Goal: Task Accomplishment & Management: Complete application form

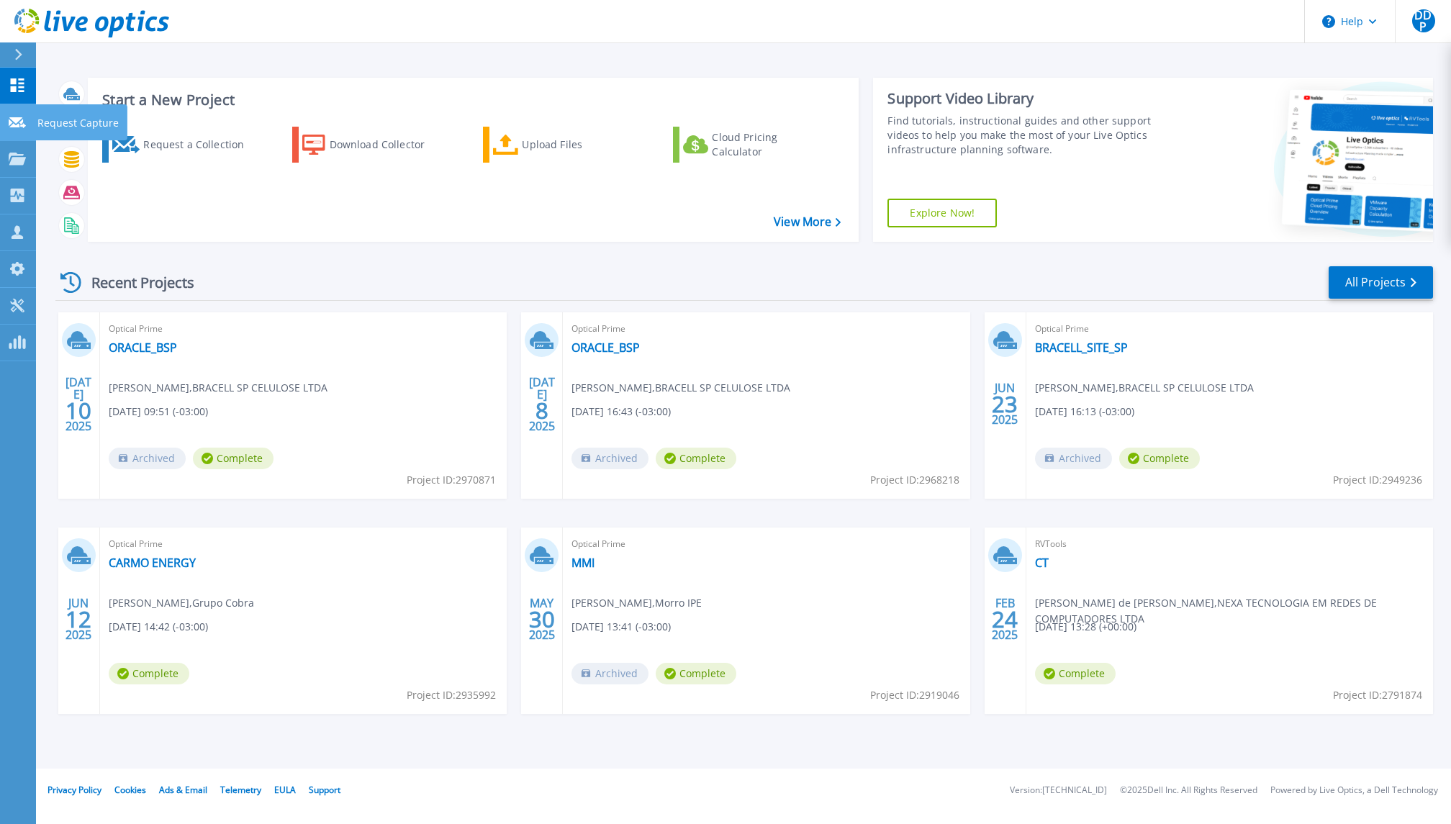
click at [66, 128] on p "Request Capture" at bounding box center [77, 122] width 81 height 37
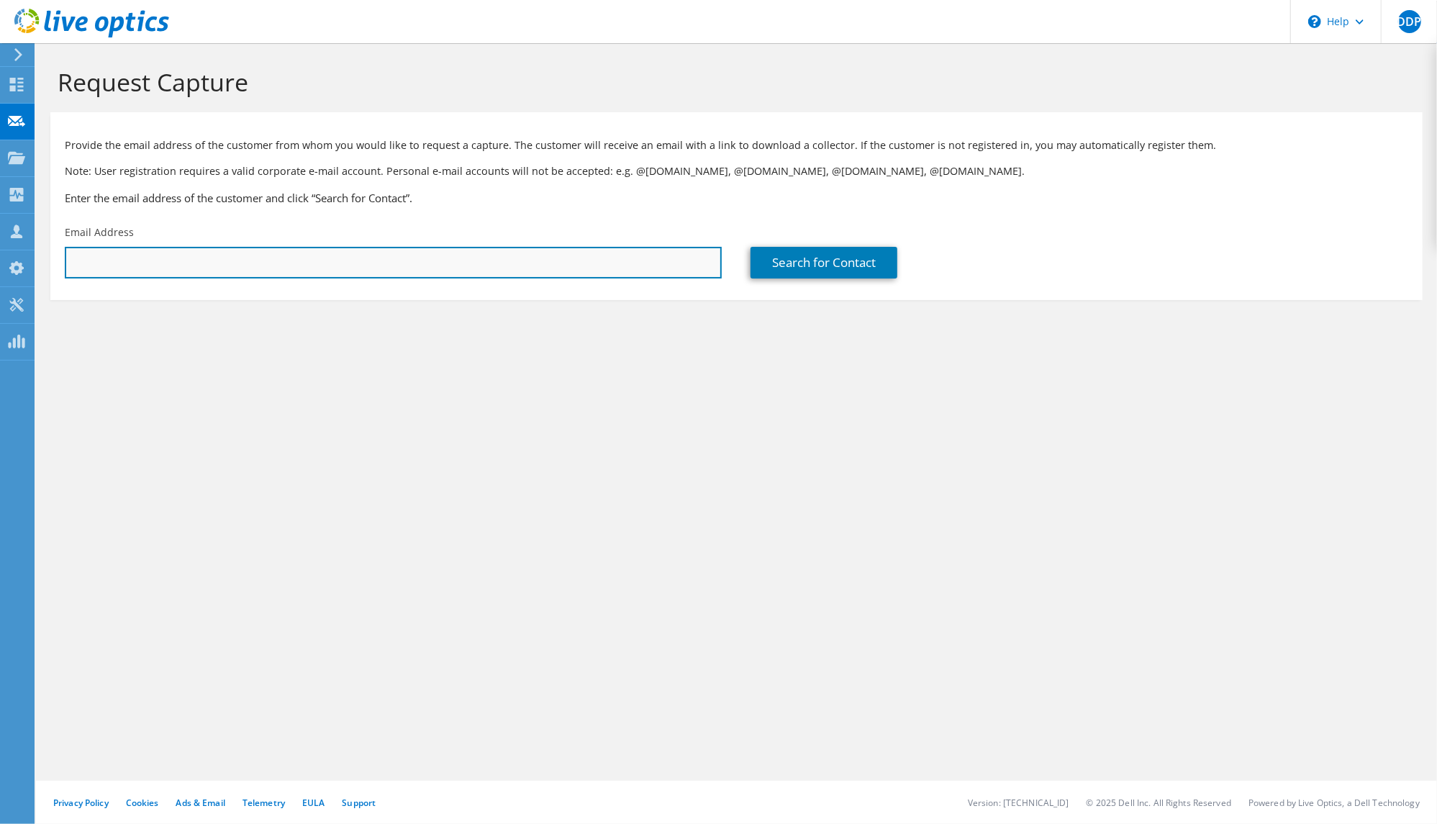
click at [363, 268] on input "text" at bounding box center [393, 263] width 657 height 32
paste input "[URL][DOMAIN_NAME]"
type input "[URL][DOMAIN_NAME]"
paste input "ricardo.lessa@copel.com"
type input "ricardo.lessa@copel.com"
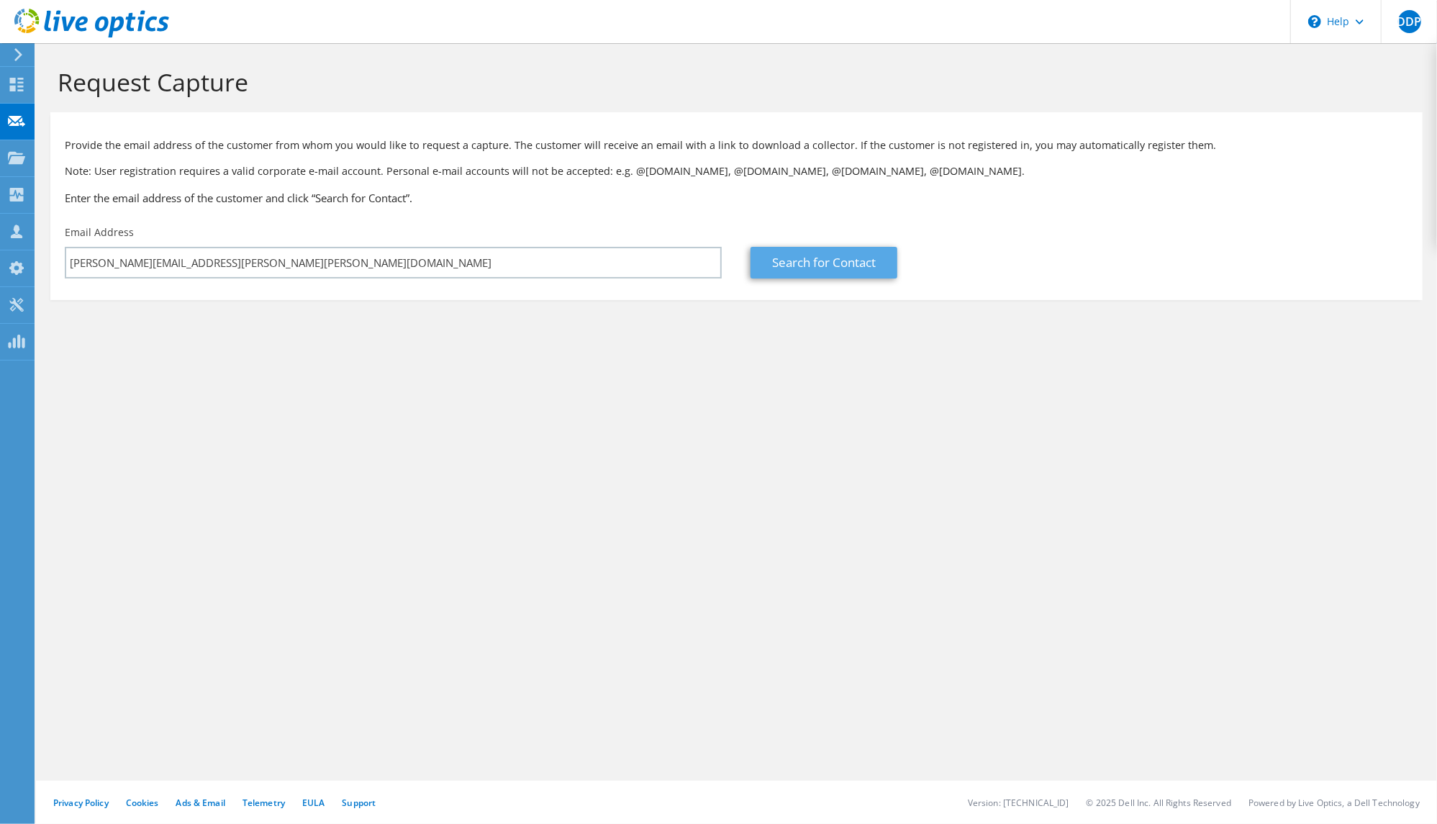
click at [779, 278] on link "Search for Contact" at bounding box center [824, 263] width 147 height 32
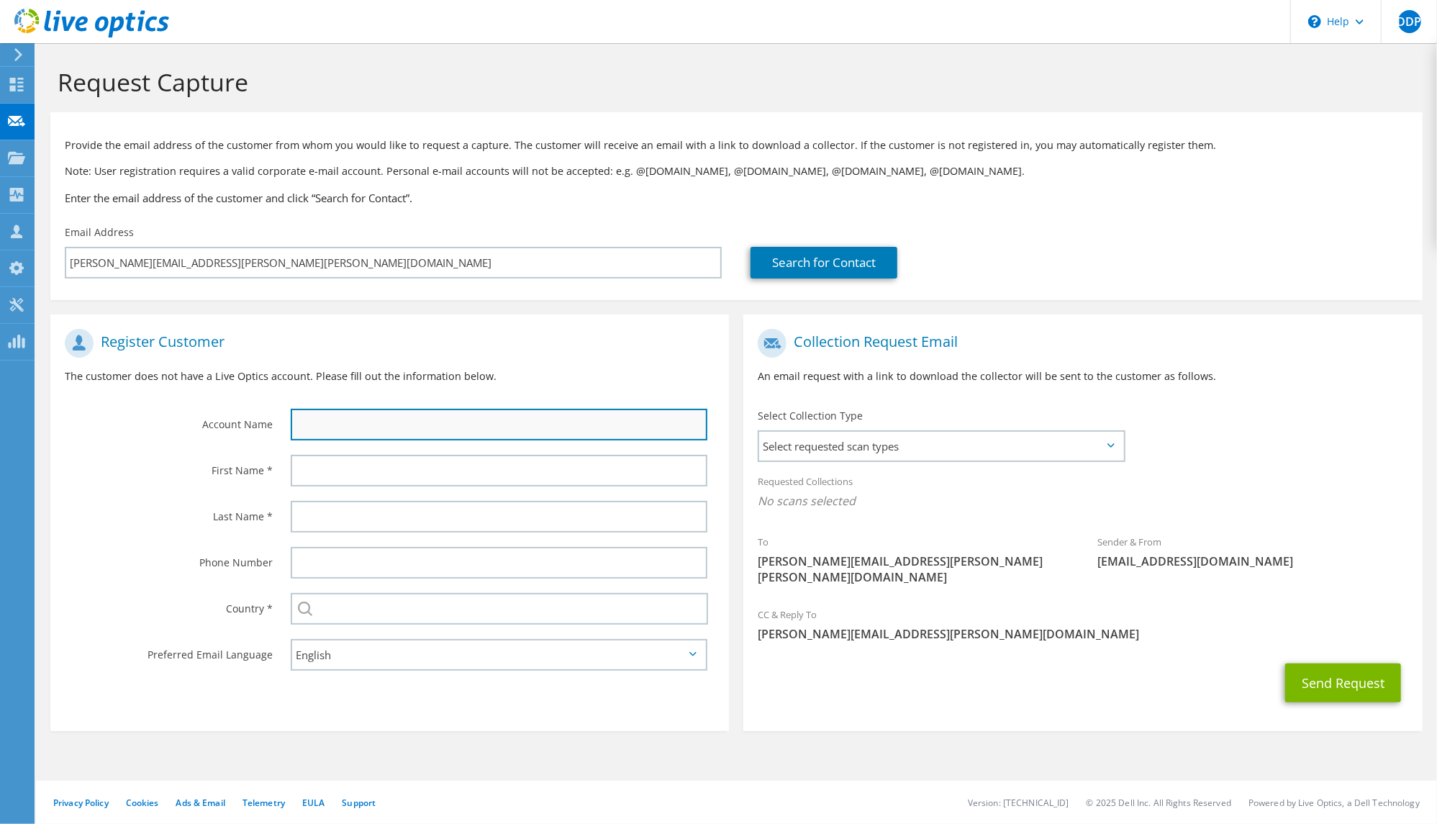
click at [459, 439] on input "text" at bounding box center [499, 425] width 417 height 32
type input "L"
type input "rlessa"
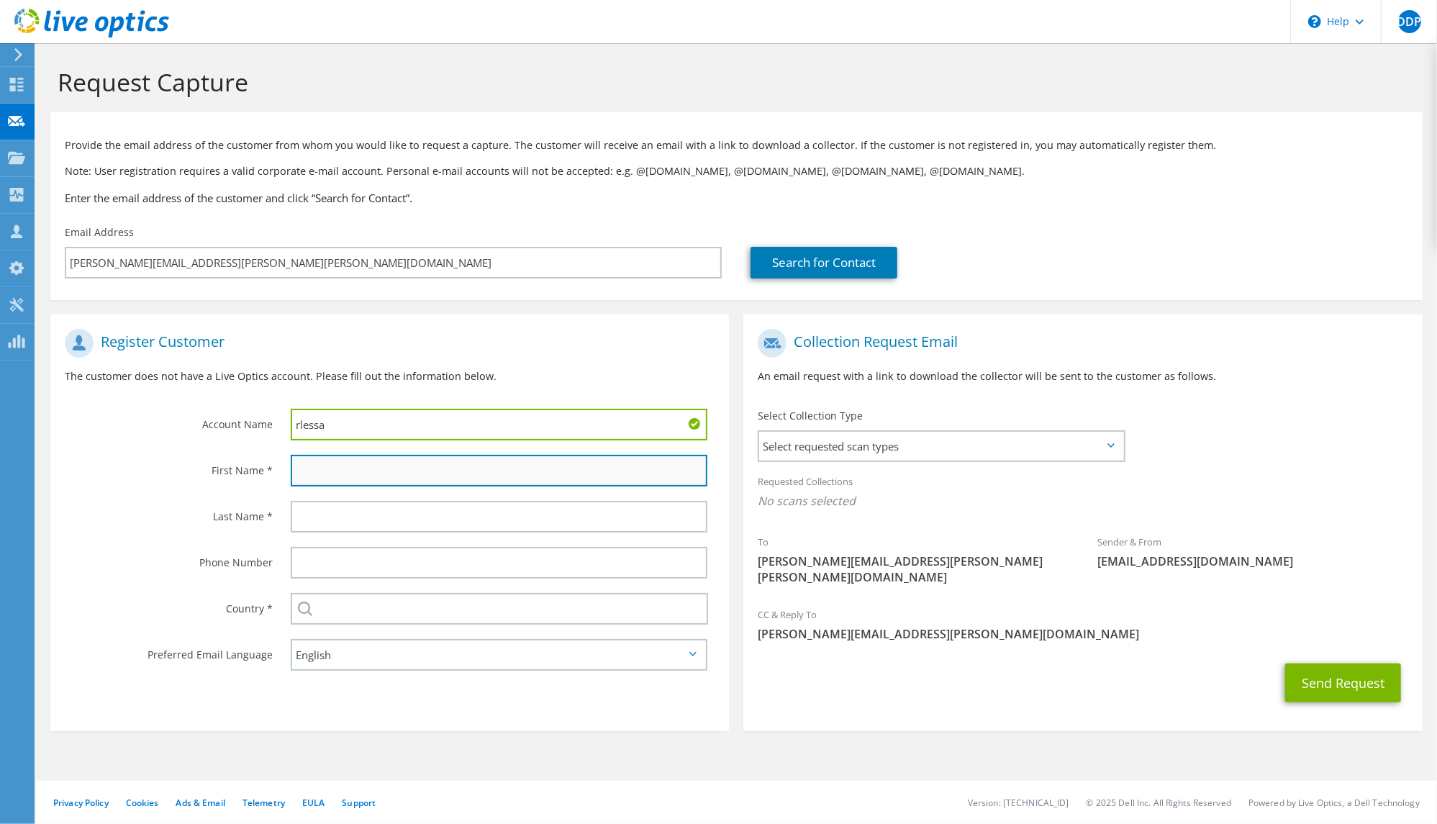
click at [416, 487] on input "text" at bounding box center [499, 471] width 417 height 32
type input "Ricardo"
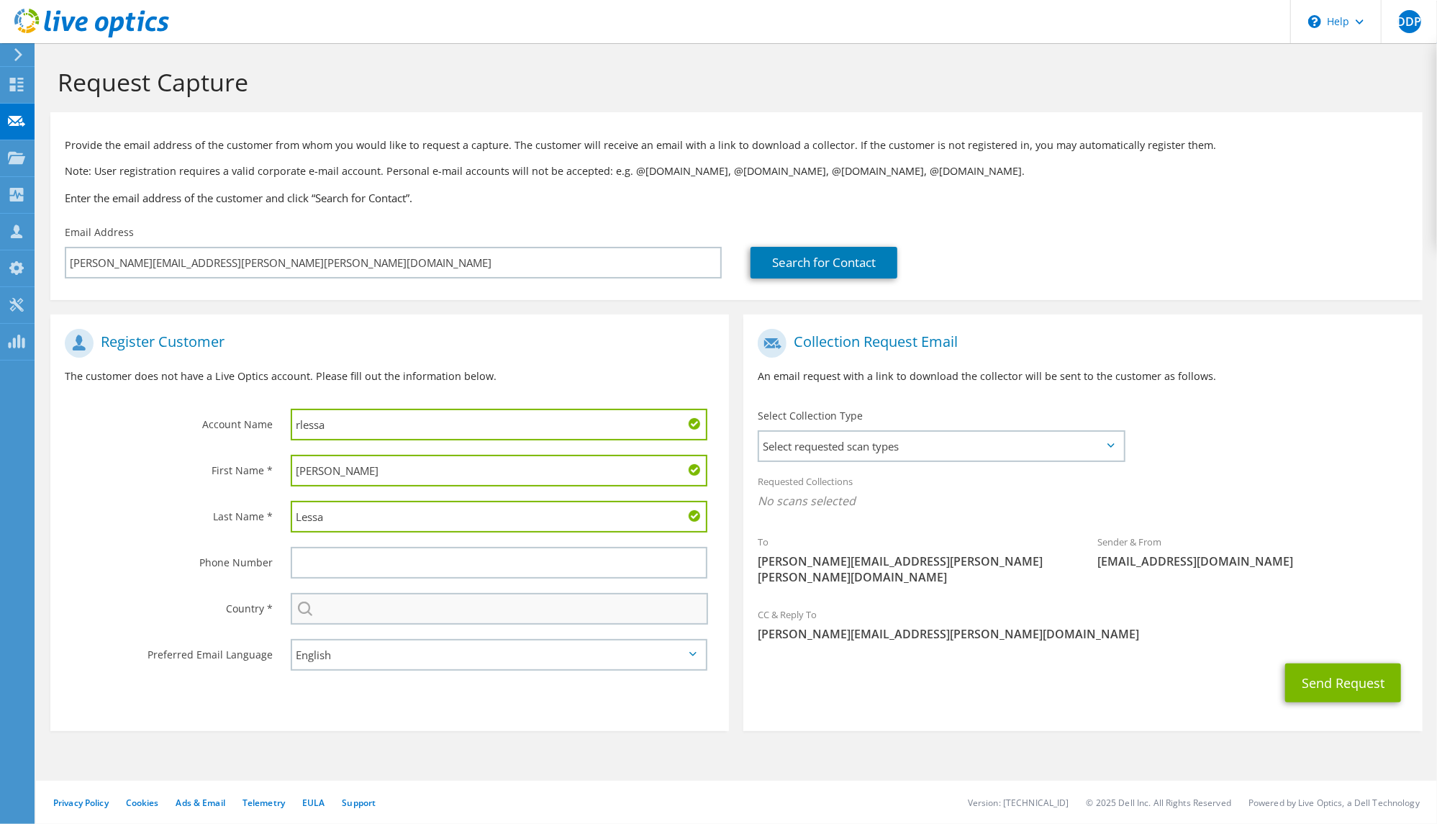
type input "Lessa"
click at [551, 625] on input "text" at bounding box center [499, 609] width 417 height 32
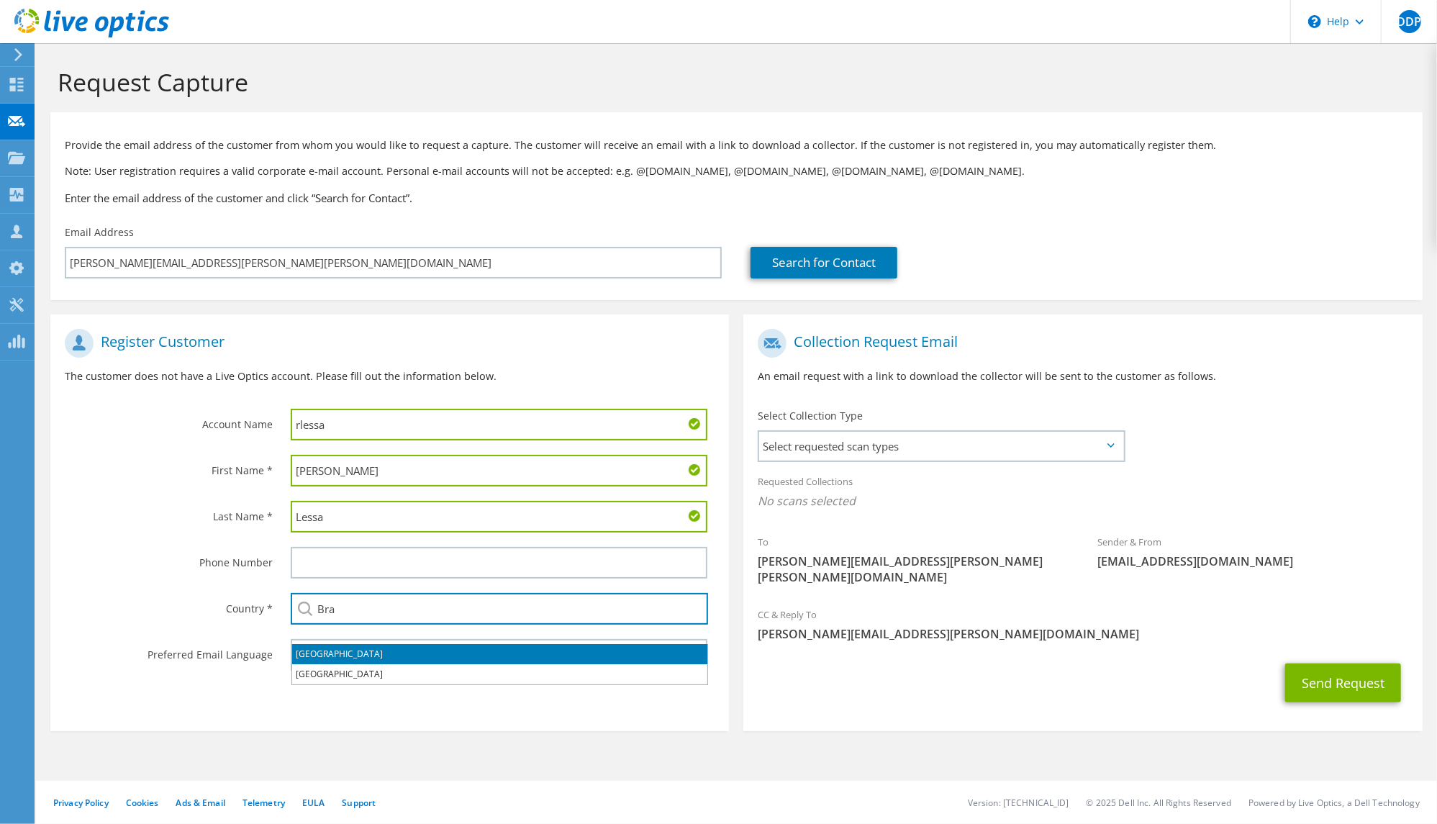
click at [510, 656] on li "Brazil" at bounding box center [499, 654] width 415 height 20
type input "Brazil"
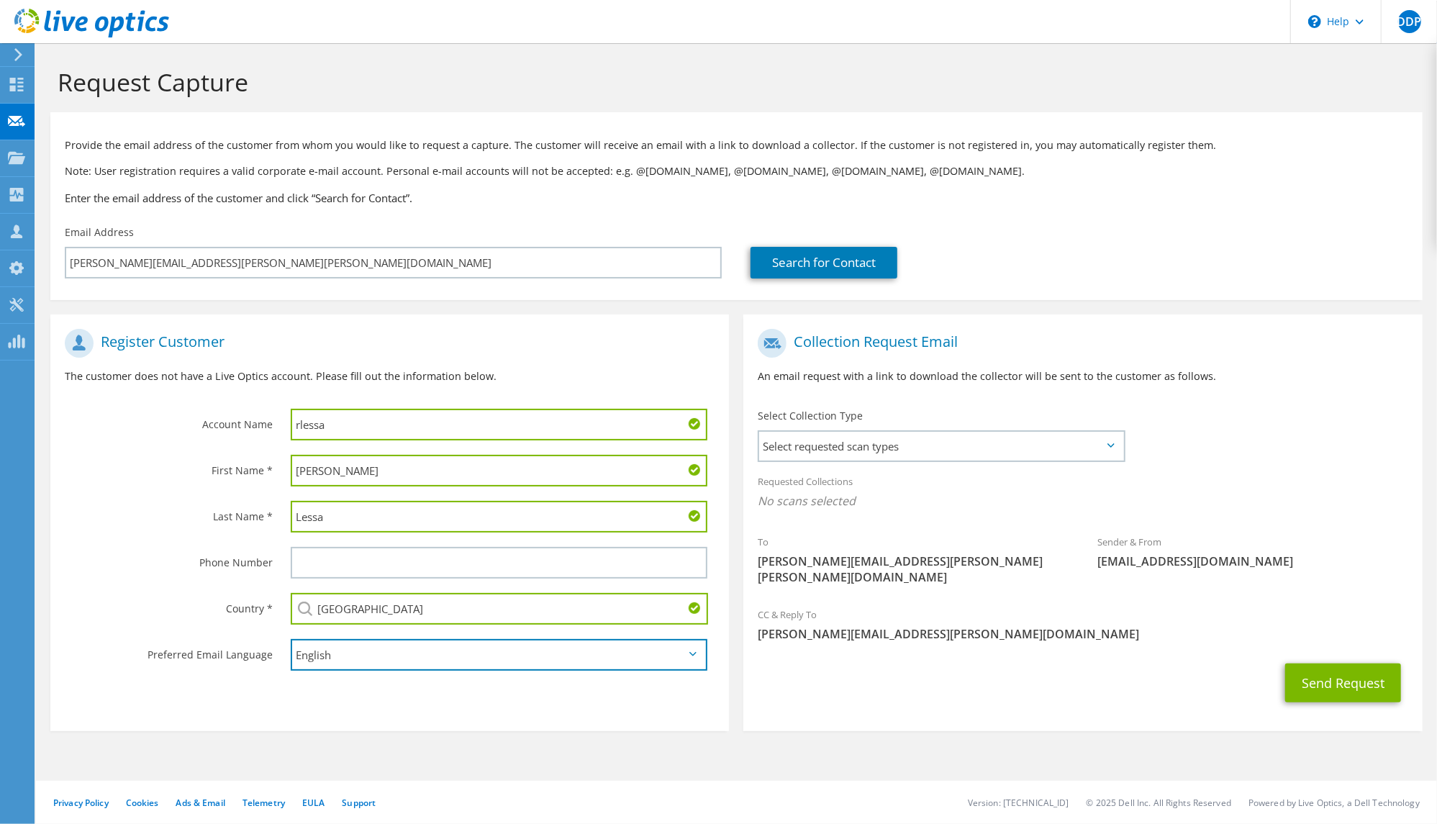
select select "pt-BR"
click at [818, 461] on span "Select requested scan types" at bounding box center [940, 446] width 363 height 29
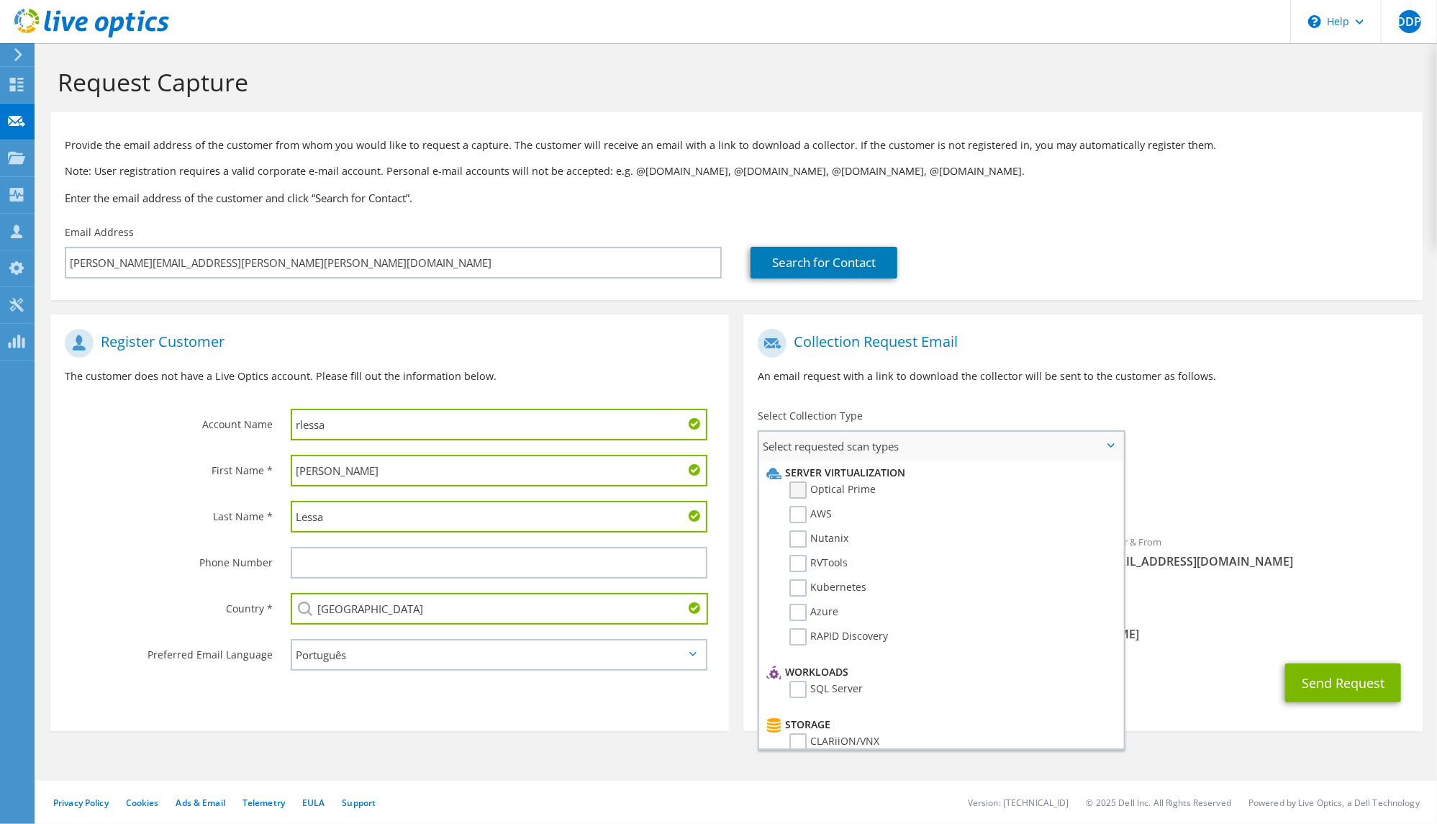
click at [795, 499] on label "Optical Prime" at bounding box center [833, 490] width 86 height 17
click at [0, 0] on input "Optical Prime" at bounding box center [0, 0] width 0 height 0
click at [1231, 484] on div "Requested Collections No scans selected Optical Prime" at bounding box center [1083, 495] width 679 height 58
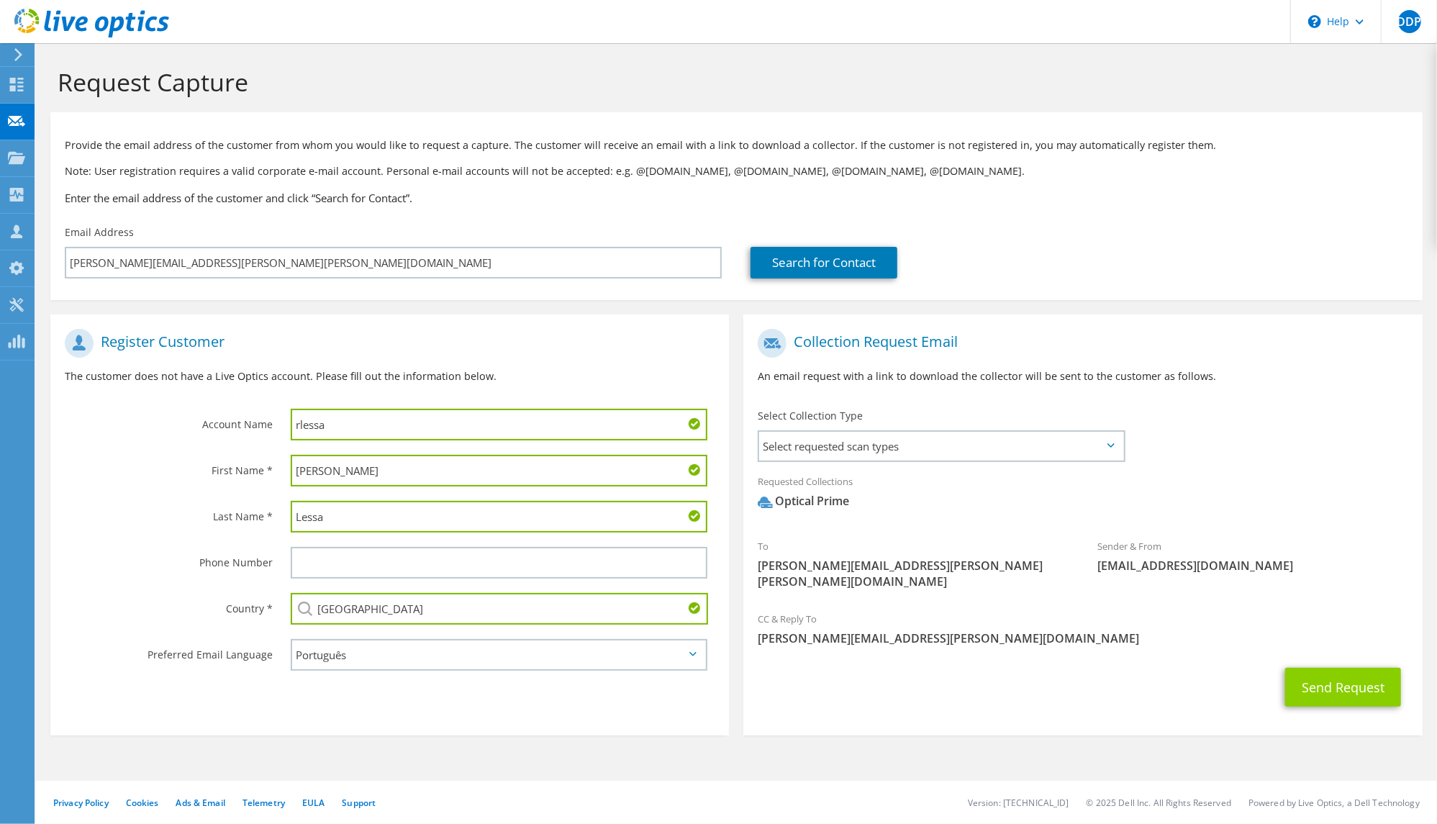
click at [1334, 702] on button "Send Request" at bounding box center [1344, 687] width 116 height 39
